Goal: Book appointment/travel/reservation

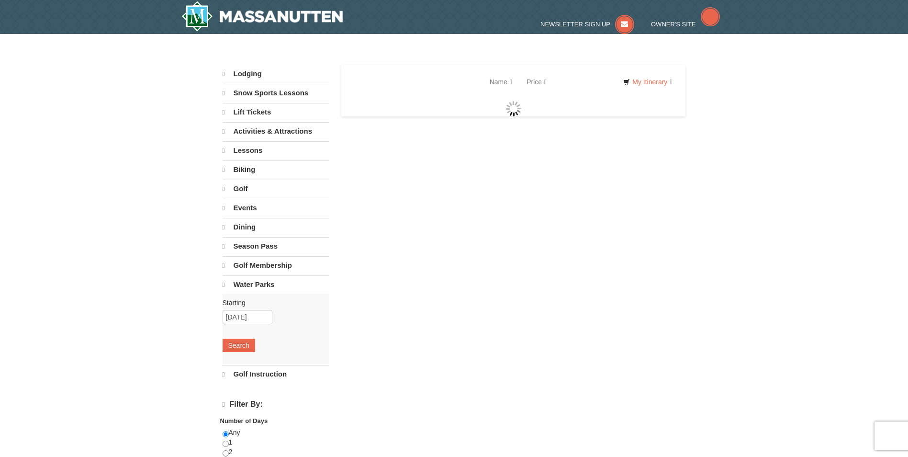
select select "10"
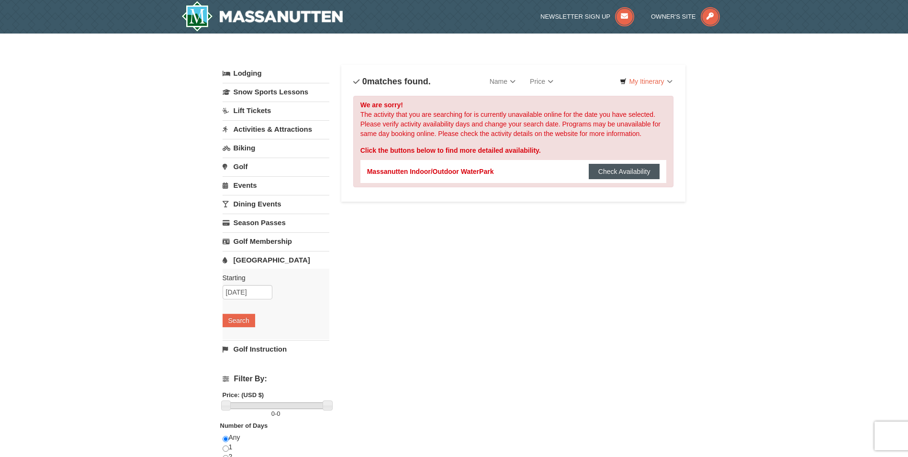
click at [600, 173] on button "Check Availability" at bounding box center [624, 171] width 71 height 15
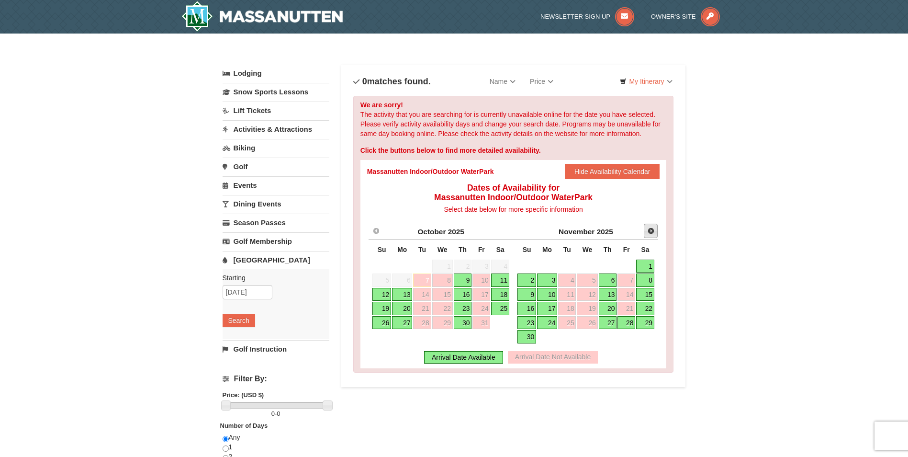
click at [647, 231] on span "Next" at bounding box center [651, 231] width 8 height 8
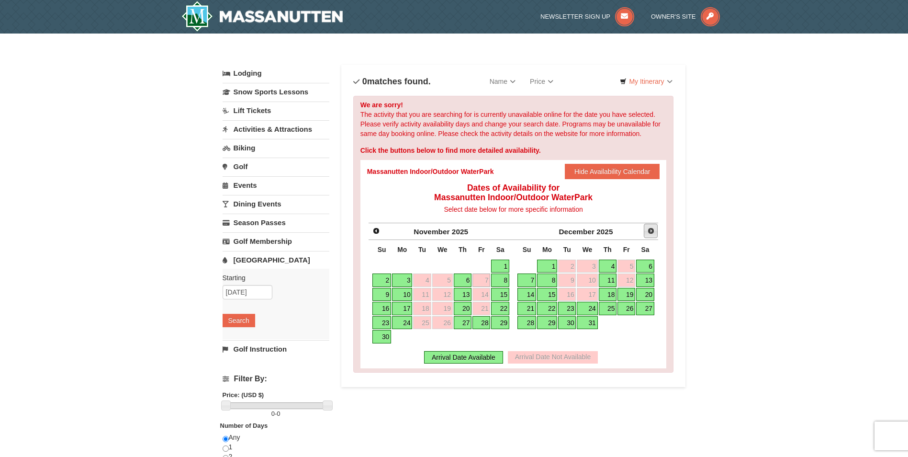
click at [647, 231] on span "Next" at bounding box center [651, 231] width 8 height 8
